Goal: Task Accomplishment & Management: Use online tool/utility

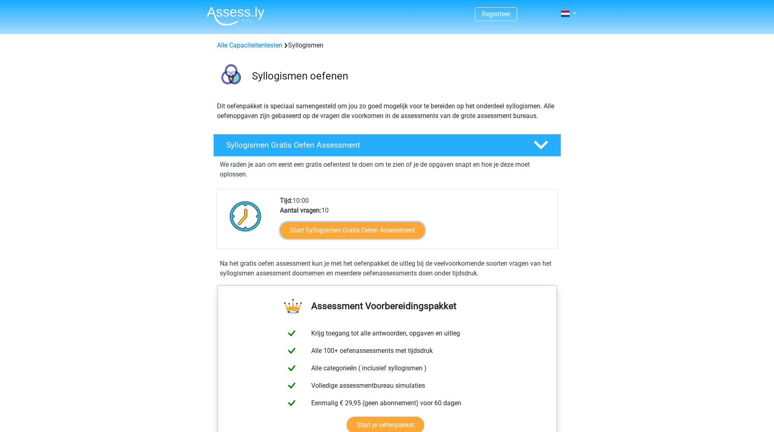
click at [386, 230] on link "Start Syllogismen Gratis Oefen Assessment" at bounding box center [352, 230] width 145 height 17
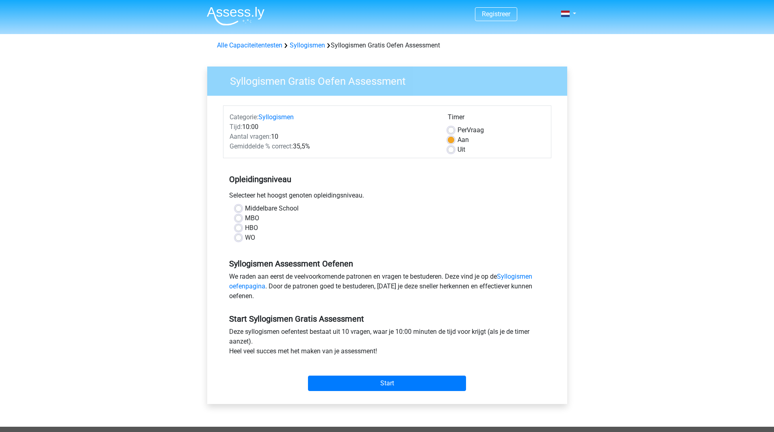
click at [247, 240] on label "WO" at bounding box center [250, 238] width 10 height 10
click at [242, 240] on input "WO" at bounding box center [238, 237] width 6 height 8
radio input "true"
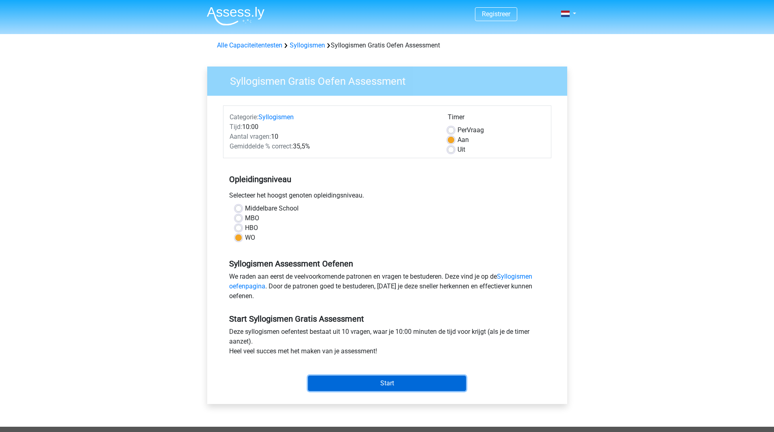
click at [391, 380] on input "Start" at bounding box center [387, 383] width 158 height 15
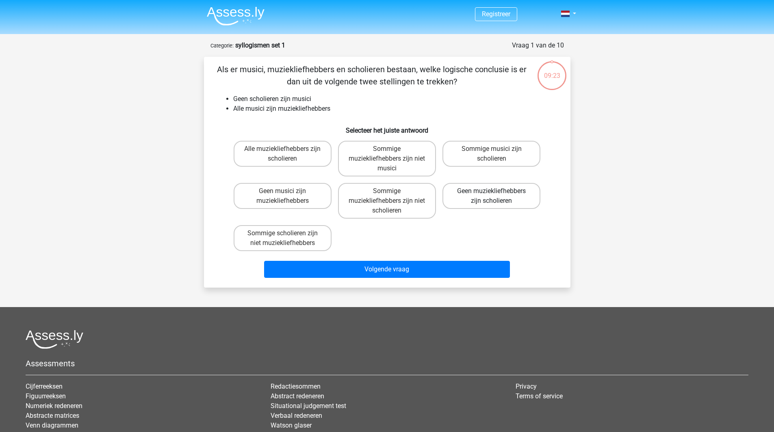
click at [490, 199] on label "Geen muziekliefhebbers zijn scholieren" at bounding box center [491, 196] width 98 height 26
click at [491, 197] on input "Geen muziekliefhebbers zijn scholieren" at bounding box center [493, 193] width 5 height 5
radio input "true"
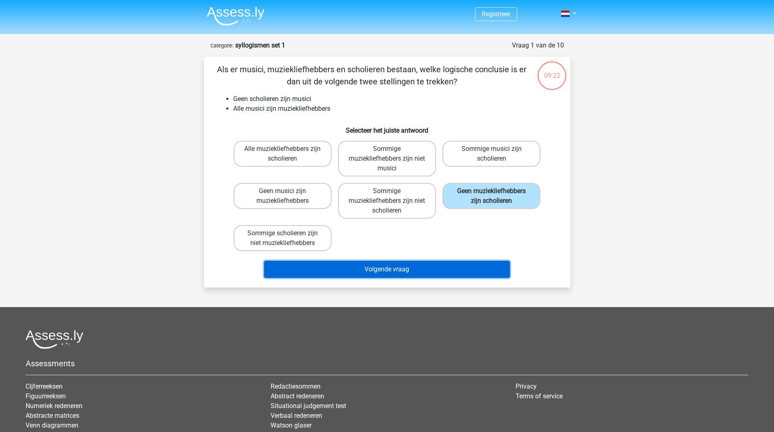
click at [412, 269] on button "Volgende vraag" at bounding box center [387, 269] width 246 height 17
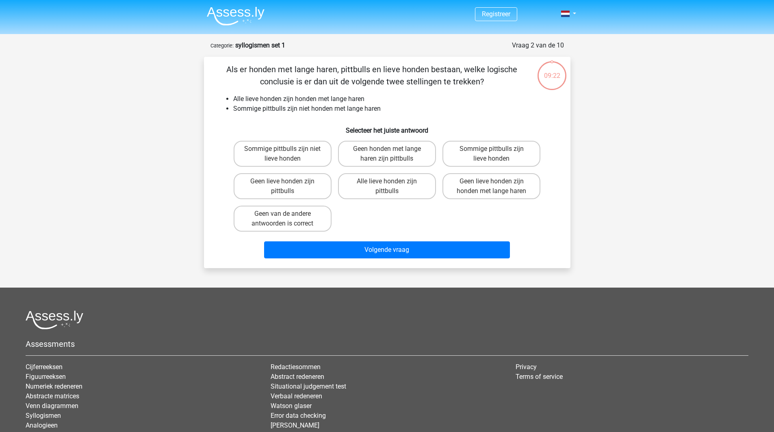
scroll to position [41, 0]
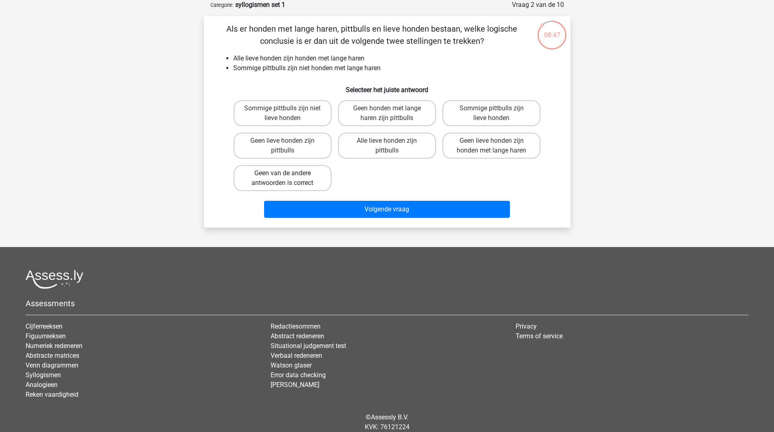
click at [274, 175] on label "Geen van de andere antwoorden is correct" at bounding box center [282, 178] width 98 height 26
click at [282, 175] on input "Geen van de andere antwoorden is correct" at bounding box center [284, 175] width 5 height 5
radio input "true"
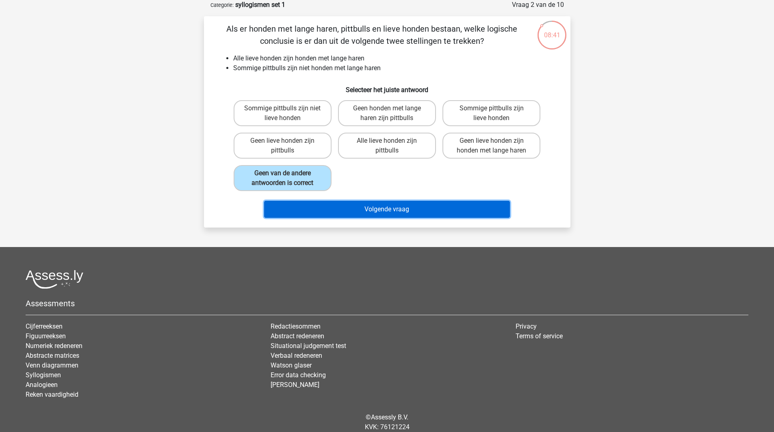
click at [352, 210] on button "Volgende vraag" at bounding box center [387, 209] width 246 height 17
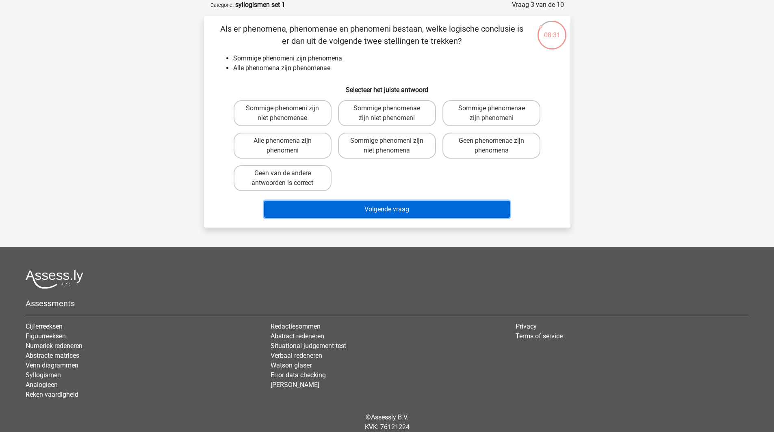
click at [352, 201] on button "Volgende vraag" at bounding box center [387, 209] width 246 height 17
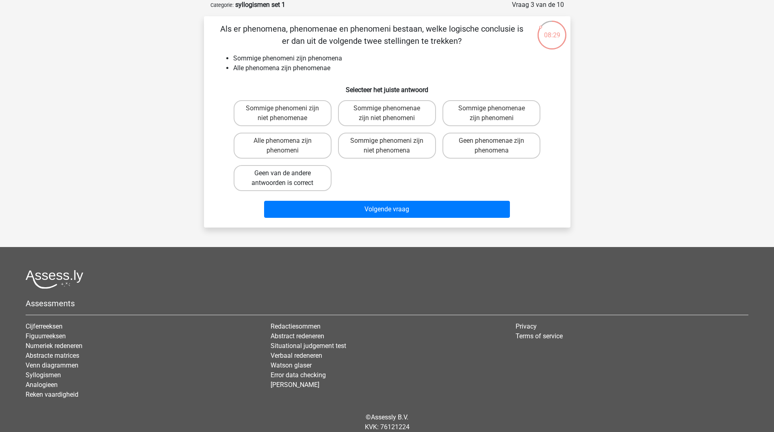
click at [315, 172] on label "Geen van de andere antwoorden is correct" at bounding box center [282, 178] width 98 height 26
click at [287, 173] on input "Geen van de andere antwoorden is correct" at bounding box center [284, 175] width 5 height 5
radio input "true"
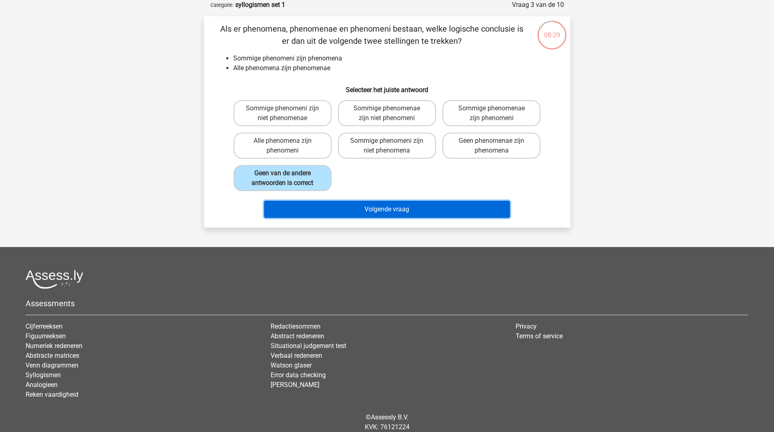
click at [344, 206] on button "Volgende vraag" at bounding box center [387, 209] width 246 height 17
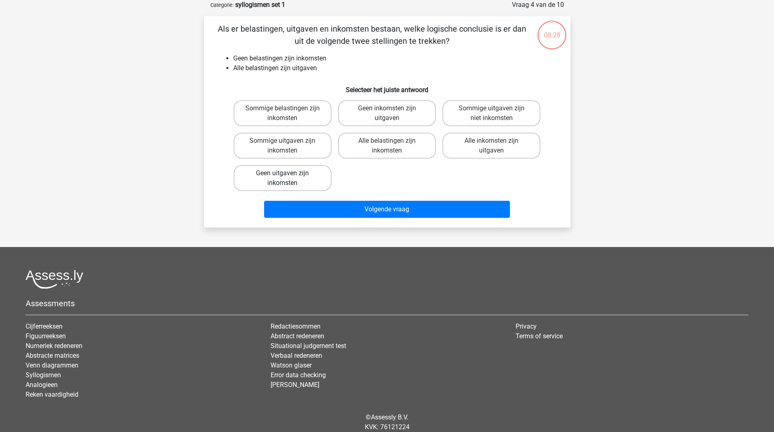
click at [312, 185] on label "Geen uitgaven zijn inkomsten" at bounding box center [282, 178] width 98 height 26
click at [287, 179] on input "Geen uitgaven zijn inkomsten" at bounding box center [284, 175] width 5 height 5
radio input "true"
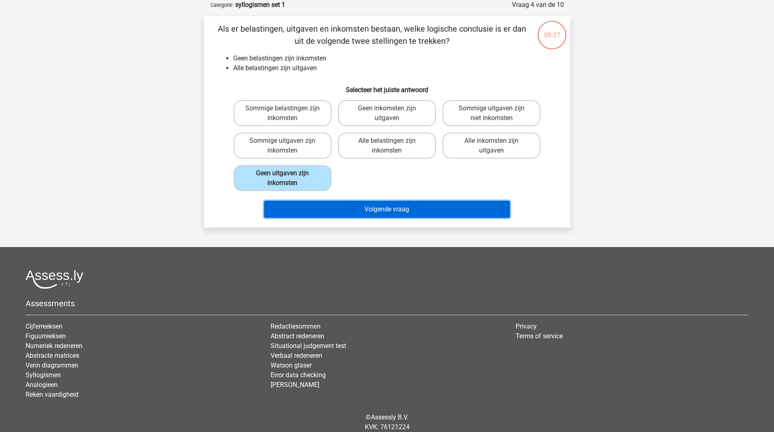
click at [333, 202] on button "Volgende vraag" at bounding box center [387, 209] width 246 height 17
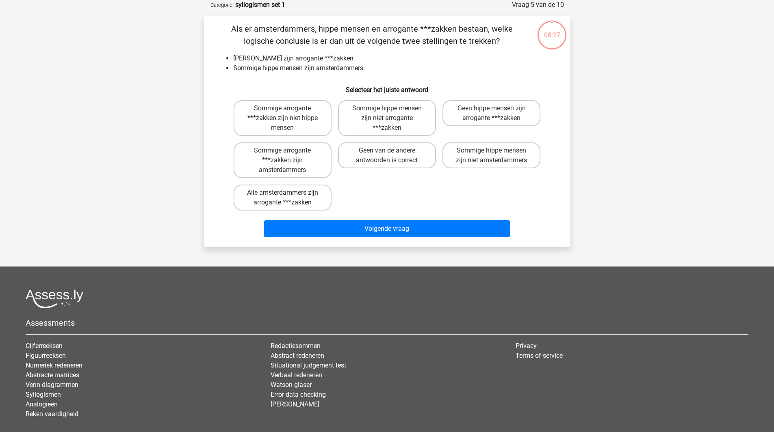
click at [318, 190] on label "Alle amsterdammers zijn arrogante ***zakken" at bounding box center [282, 198] width 98 height 26
click at [287, 193] on input "Alle amsterdammers zijn arrogante ***zakken" at bounding box center [284, 195] width 5 height 5
radio input "true"
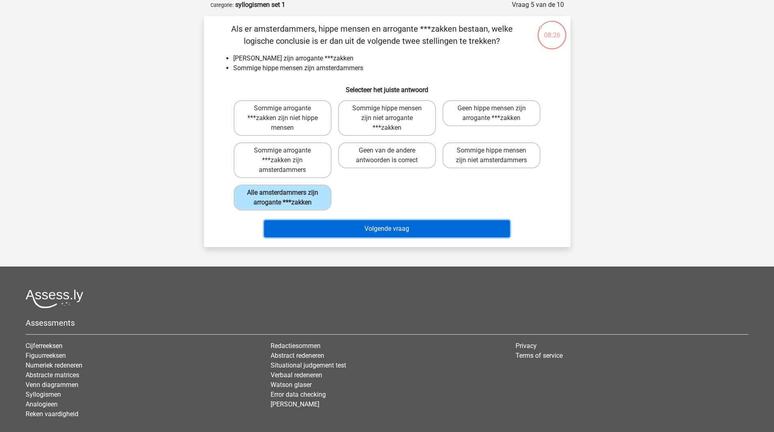
click at [351, 225] on button "Volgende vraag" at bounding box center [387, 228] width 246 height 17
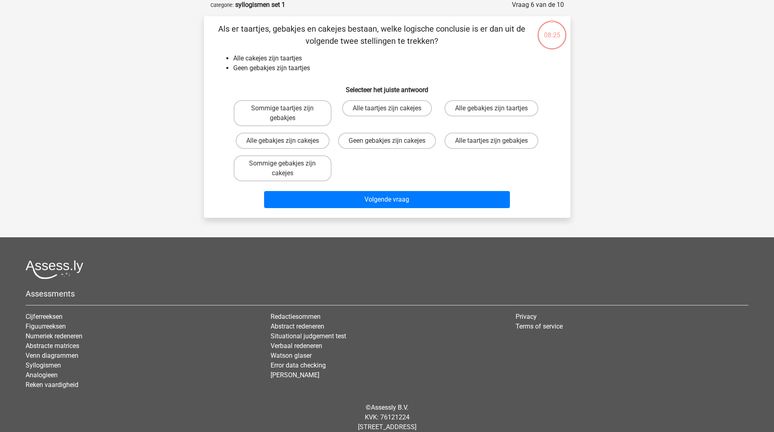
click at [316, 185] on div "Sommige gebakjes zijn cakejes" at bounding box center [282, 168] width 104 height 32
click at [303, 182] on label "Sommige gebakjes zijn cakejes" at bounding box center [282, 169] width 98 height 26
click at [287, 169] on input "Sommige gebakjes zijn cakejes" at bounding box center [284, 166] width 5 height 5
radio input "true"
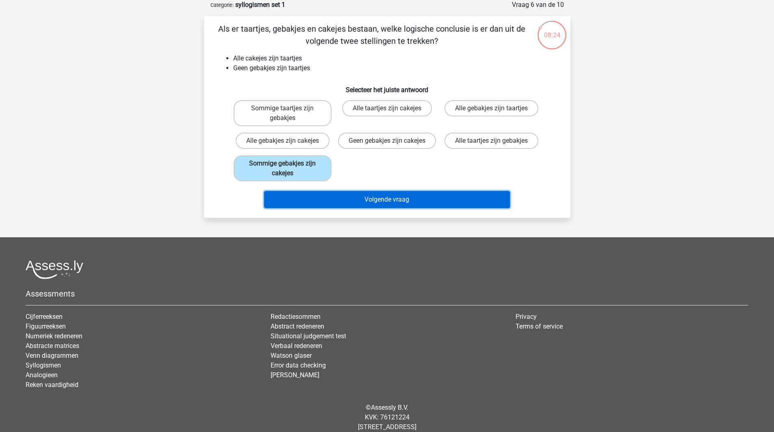
click at [323, 206] on button "Volgende vraag" at bounding box center [387, 199] width 246 height 17
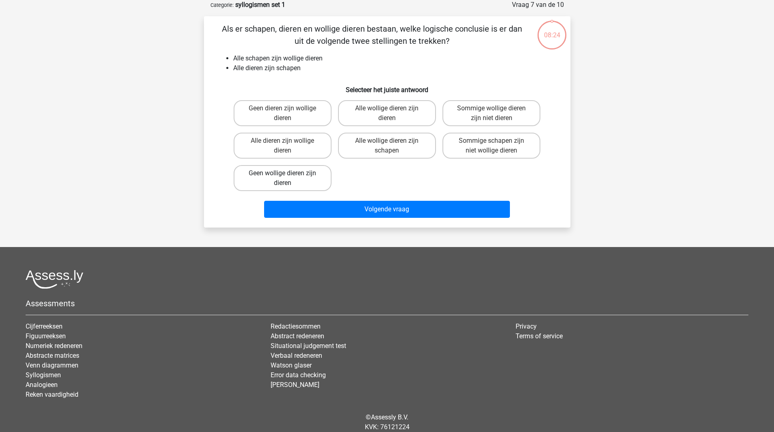
click at [299, 182] on label "Geen wollige dieren zijn dieren" at bounding box center [282, 178] width 98 height 26
click at [287, 179] on input "Geen wollige dieren zijn dieren" at bounding box center [284, 175] width 5 height 5
radio input "true"
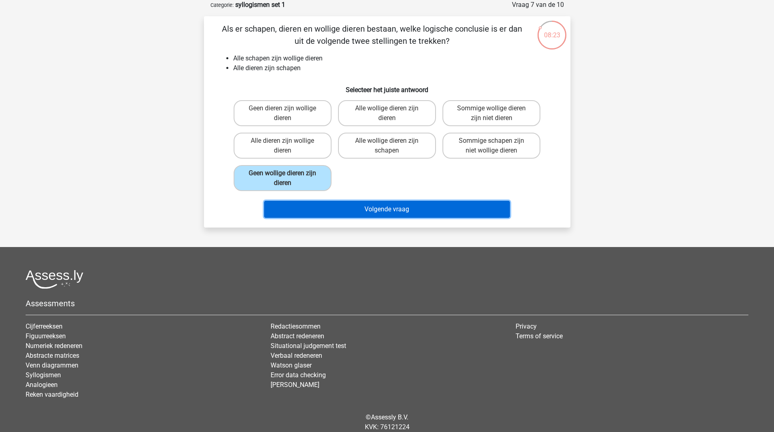
click at [328, 209] on button "Volgende vraag" at bounding box center [387, 209] width 246 height 17
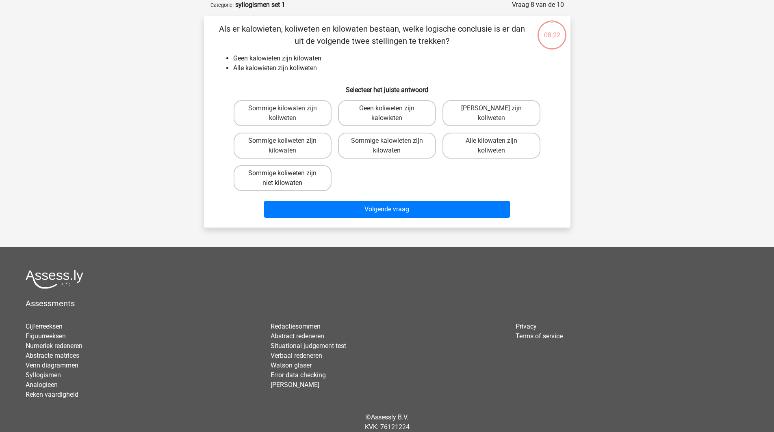
click at [298, 182] on label "Sommige koliweten zijn niet kilowaten" at bounding box center [282, 178] width 98 height 26
click at [287, 179] on input "Sommige koliweten zijn niet kilowaten" at bounding box center [284, 175] width 5 height 5
radio input "true"
click at [326, 200] on div "Volgende vraag" at bounding box center [387, 207] width 340 height 27
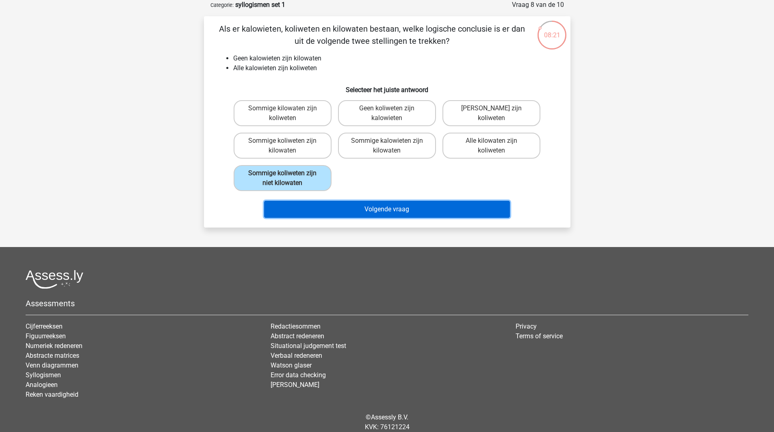
click at [326, 210] on button "Volgende vraag" at bounding box center [387, 209] width 246 height 17
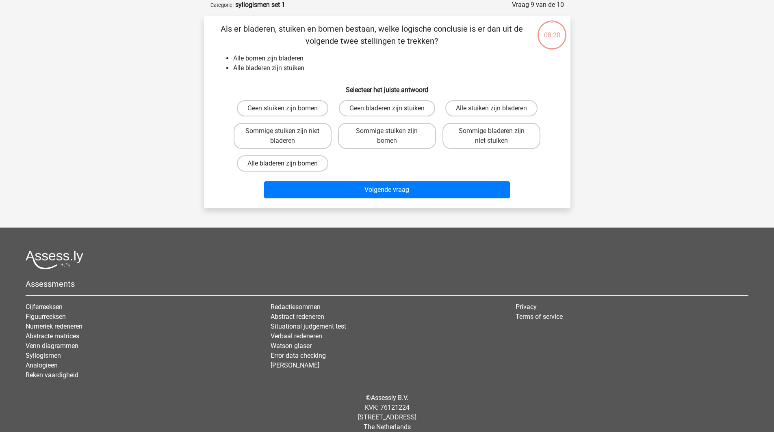
click at [294, 163] on label "Alle bladeren zijn bomen" at bounding box center [282, 164] width 91 height 16
click at [287, 164] on input "Alle bladeren zijn bomen" at bounding box center [284, 166] width 5 height 5
radio input "true"
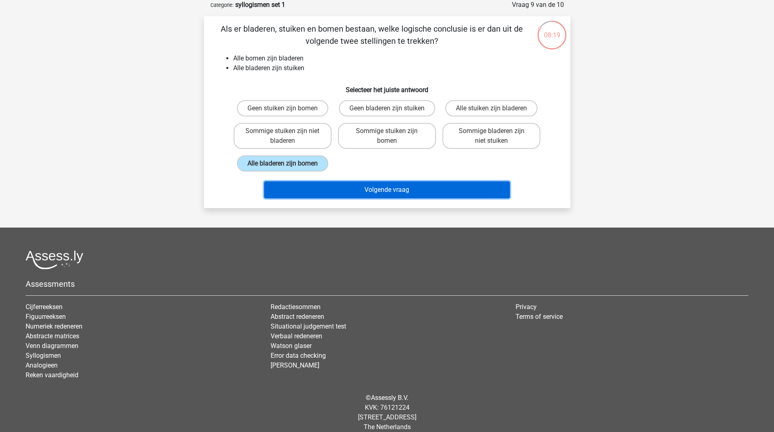
click at [313, 192] on button "Volgende vraag" at bounding box center [387, 190] width 246 height 17
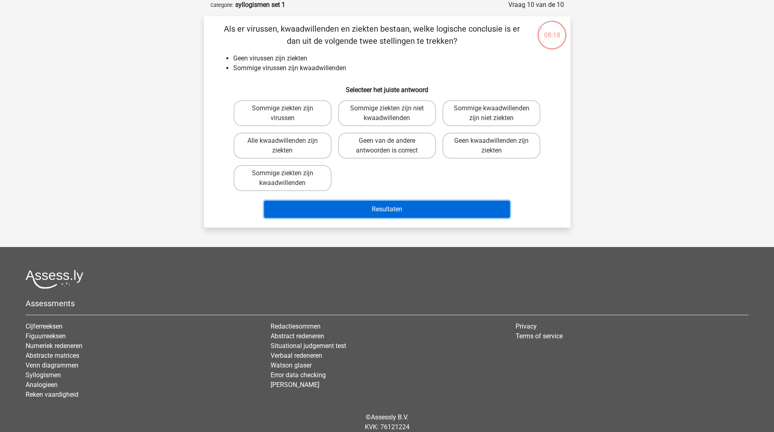
click at [343, 204] on button "Resultaten" at bounding box center [387, 209] width 246 height 17
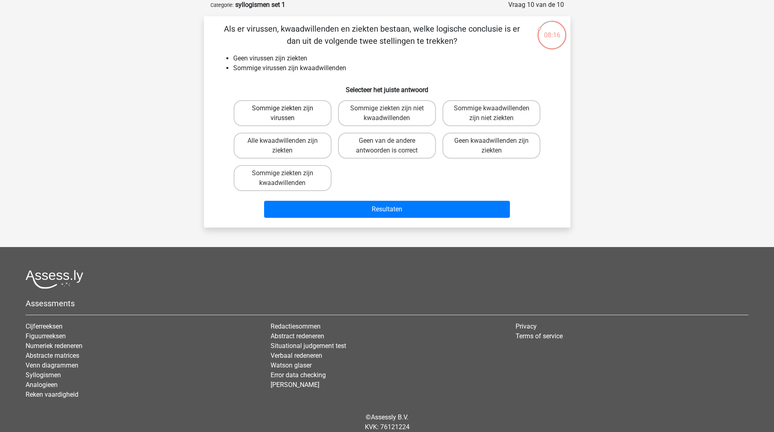
click at [302, 122] on label "Sommige ziekten zijn virussen" at bounding box center [282, 113] width 98 height 26
click at [287, 114] on input "Sommige ziekten zijn virussen" at bounding box center [284, 110] width 5 height 5
radio input "true"
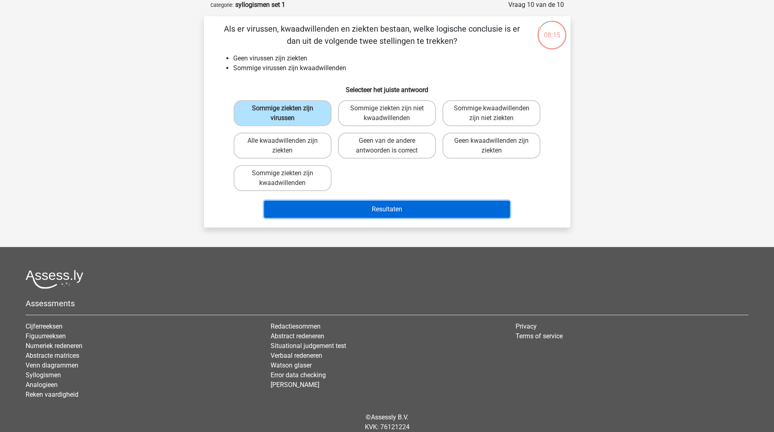
click at [341, 211] on button "Resultaten" at bounding box center [387, 209] width 246 height 17
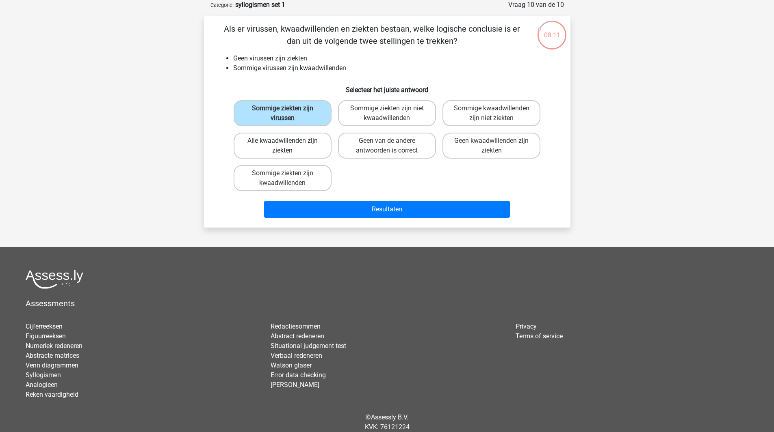
click at [316, 141] on label "Alle kwaadwillenden zijn ziekten" at bounding box center [282, 146] width 98 height 26
click at [287, 141] on input "Alle kwaadwillenden zijn ziekten" at bounding box center [284, 143] width 5 height 5
radio input "true"
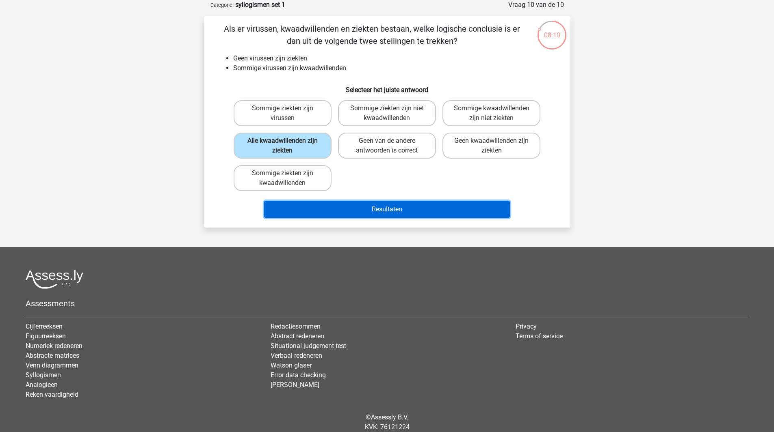
click at [364, 207] on button "Resultaten" at bounding box center [387, 209] width 246 height 17
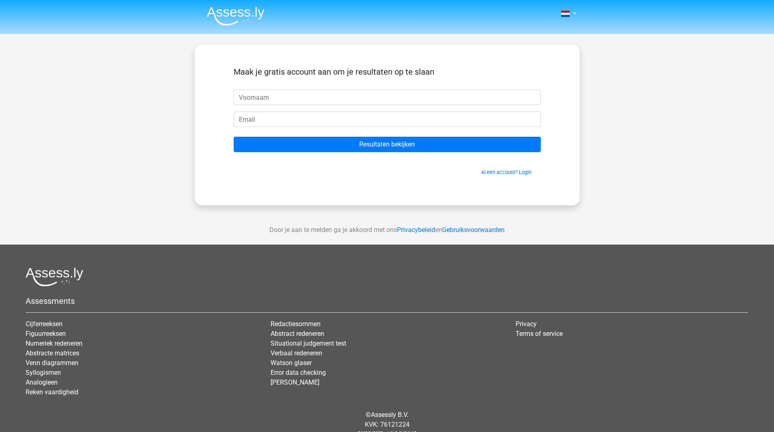
click at [145, 2] on header "Nederlands English" at bounding box center [387, 17] width 774 height 34
